Goal: Information Seeking & Learning: Learn about a topic

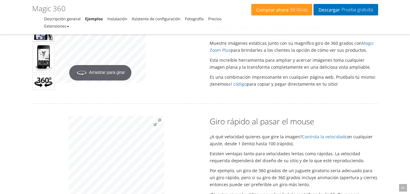
click at [31, 139] on div at bounding box center [117, 171] width 178 height 111
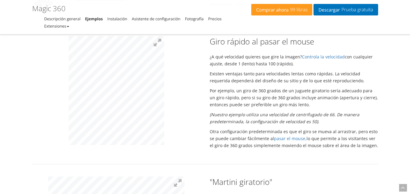
scroll to position [394, 0]
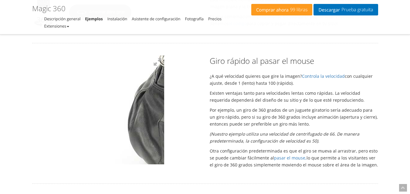
drag, startPoint x: 129, startPoint y: 131, endPoint x: 77, endPoint y: 133, distance: 52.5
click at [77, 133] on img at bounding box center [183, 49] width 255 height 291
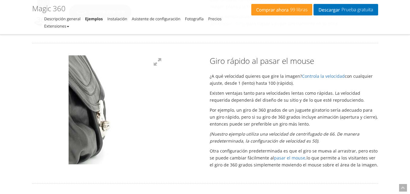
click at [187, 129] on div at bounding box center [117, 111] width 178 height 111
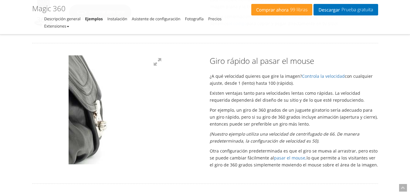
click at [317, 129] on div "Giro rápido al pasar el mouse ¿A qué velocidad quieres que gire la imagen? Cont…" at bounding box center [294, 114] width 178 height 116
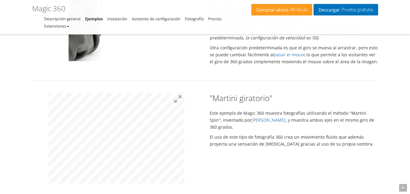
scroll to position [515, 0]
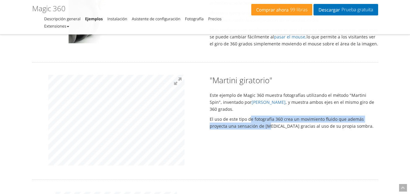
drag, startPoint x: 250, startPoint y: 107, endPoint x: 250, endPoint y: 118, distance: 10.6
click at [250, 118] on div ""Martini giratorio" Este ejemplo de Magic 360 muestra fotografías utilizando el…" at bounding box center [294, 104] width 178 height 58
click at [250, 118] on font "El uso de este tipo de fotografía 360 crea un movimiento fluido que además proy…" at bounding box center [292, 123] width 164 height 13
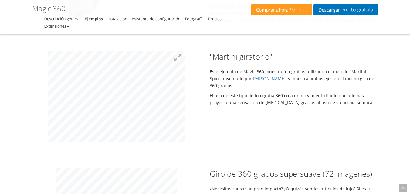
scroll to position [546, 0]
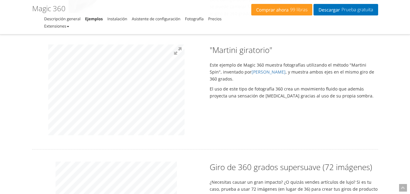
click at [226, 98] on div ""Martini giratorio" Este ejemplo de Magic 360 muestra fotografías utilizando el…" at bounding box center [205, 91] width 355 height 93
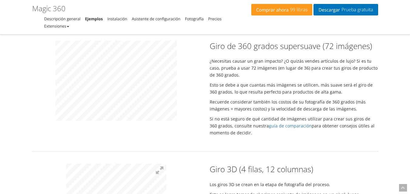
scroll to position [788, 0]
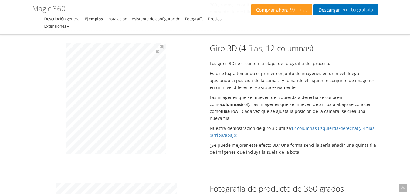
click at [197, 97] on div at bounding box center [117, 99] width 178 height 113
click at [189, 86] on div at bounding box center [117, 99] width 178 height 113
click at [168, 86] on div at bounding box center [117, 99] width 178 height 113
click at [175, 62] on div at bounding box center [117, 99] width 178 height 113
click at [107, 118] on div at bounding box center [117, 99] width 178 height 113
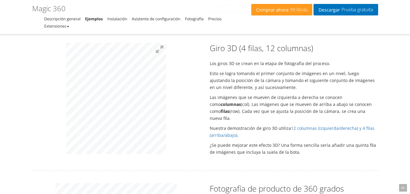
click at [159, 110] on div at bounding box center [117, 99] width 178 height 113
drag, startPoint x: 65, startPoint y: 111, endPoint x: 168, endPoint y: 115, distance: 102.6
click at [168, 115] on div at bounding box center [117, 99] width 178 height 113
click at [141, 121] on div at bounding box center [117, 99] width 178 height 113
drag, startPoint x: 55, startPoint y: 115, endPoint x: 176, endPoint y: 114, distance: 120.8
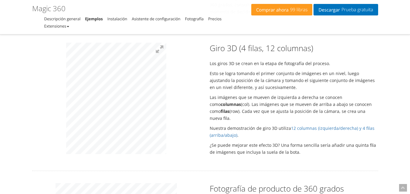
click at [176, 114] on div at bounding box center [117, 99] width 178 height 113
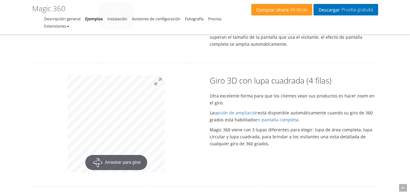
scroll to position [1230, 0]
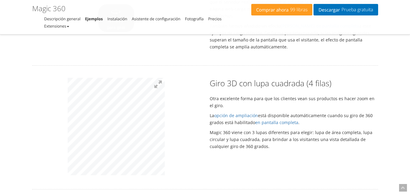
click at [211, 113] on div "Giro 3D con lupa cuadrada (4 filas) Otra excelente forma para que los clientes …" at bounding box center [205, 128] width 355 height 100
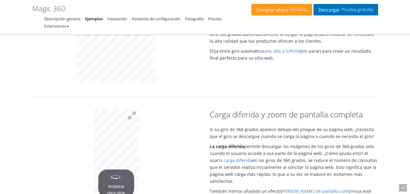
scroll to position [1109, 0]
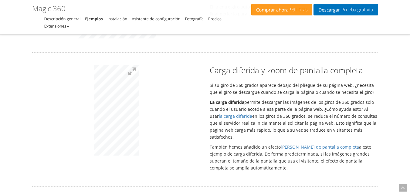
drag, startPoint x: 77, startPoint y: 128, endPoint x: 159, endPoint y: 129, distance: 81.9
click at [159, 129] on p at bounding box center [116, 111] width 168 height 93
click at [165, 126] on p at bounding box center [116, 111] width 168 height 93
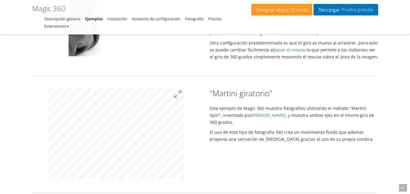
scroll to position [563, 0]
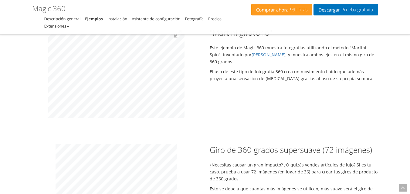
click at [188, 73] on div at bounding box center [117, 73] width 178 height 93
drag, startPoint x: 234, startPoint y: 71, endPoint x: 232, endPoint y: 80, distance: 9.0
click at [234, 71] on font "El uso de este tipo de fotografía 360 crea un movimiento fluido que además proy…" at bounding box center [292, 75] width 164 height 13
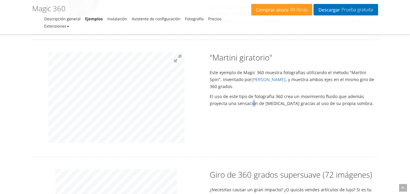
scroll to position [533, 0]
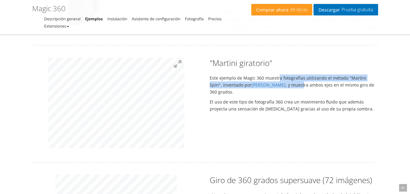
drag, startPoint x: 278, startPoint y: 79, endPoint x: 279, endPoint y: 87, distance: 7.6
click at [279, 87] on p "Este ejemplo de Magic 360 muestra fotografías utilizando el método "Martini Spi…" at bounding box center [294, 85] width 168 height 21
click at [279, 87] on font ", y muestra ambos ejes en el mismo giro de 360 ​​grados." at bounding box center [292, 88] width 164 height 13
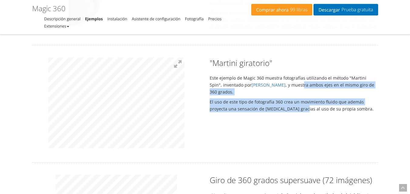
drag, startPoint x: 279, startPoint y: 86, endPoint x: 281, endPoint y: 100, distance: 14.2
click at [281, 100] on div ""Martini giratorio" Este ejemplo de Magic 360 muestra fotografías utilizando el…" at bounding box center [294, 87] width 178 height 58
click at [281, 100] on font "El uso de este tipo de fotografía 360 crea un movimiento fluido que además proy…" at bounding box center [292, 105] width 164 height 13
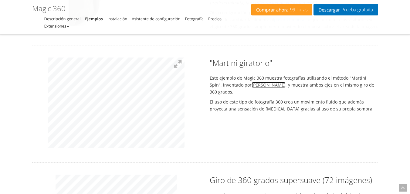
click at [252, 85] on font "Karl Martini" at bounding box center [269, 85] width 34 height 6
